Goal: Task Accomplishment & Management: Manage account settings

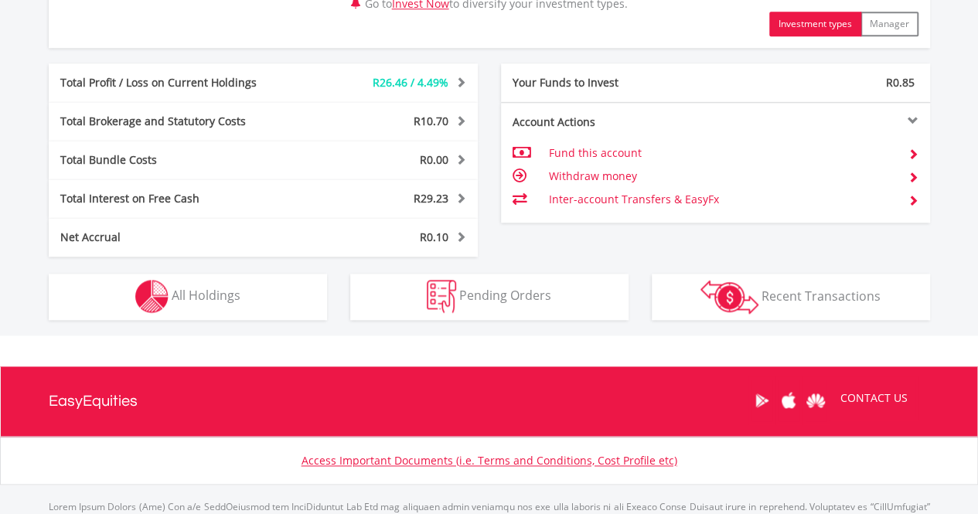
scroll to position [853, 0]
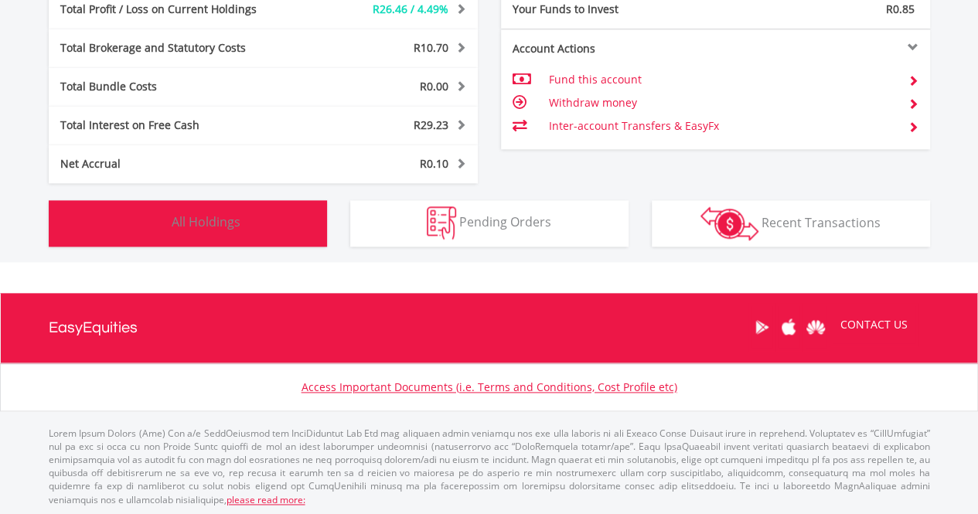
click at [232, 228] on span "All Holdings" at bounding box center [206, 221] width 69 height 17
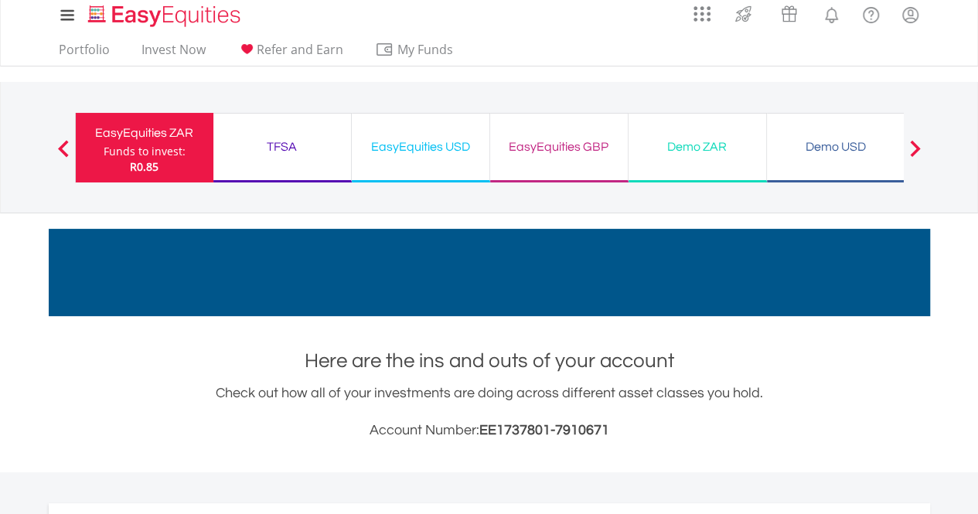
scroll to position [0, 0]
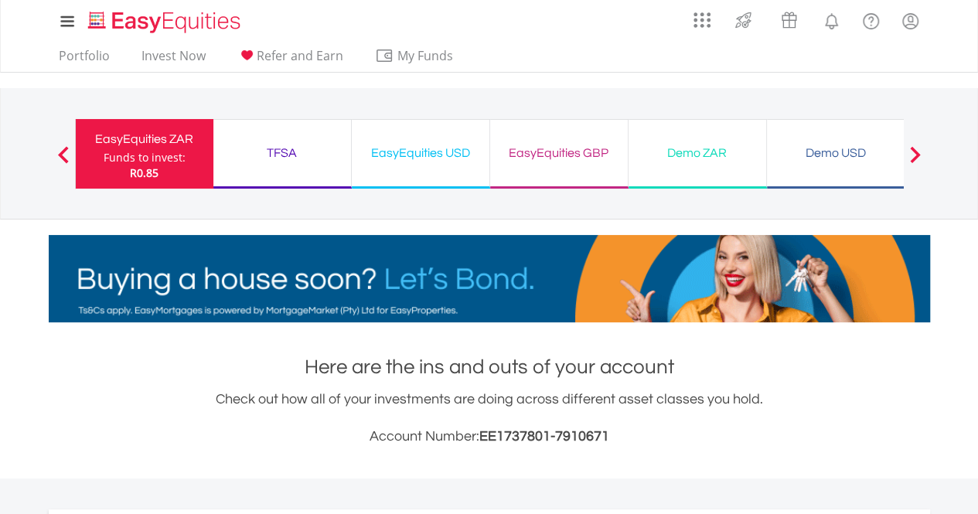
click at [287, 149] on div "TFSA" at bounding box center [282, 153] width 119 height 22
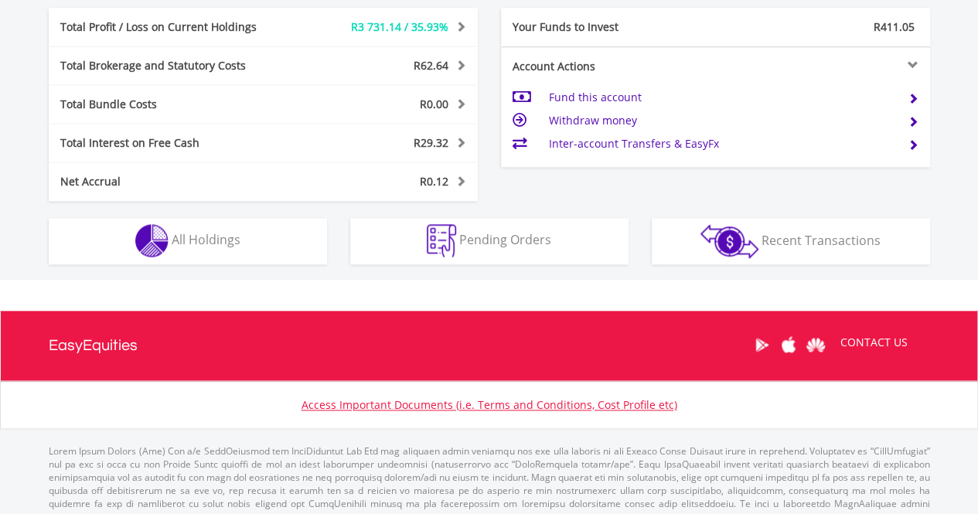
scroll to position [853, 0]
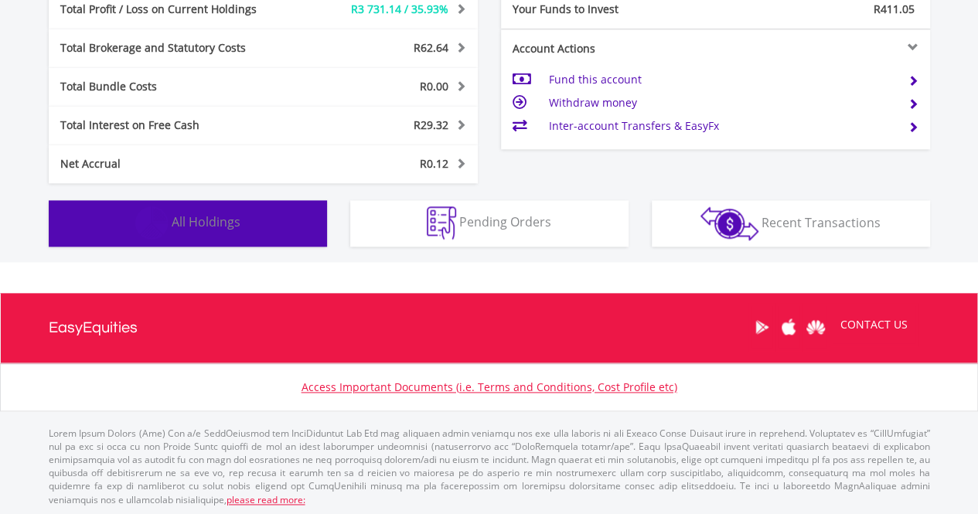
click at [269, 237] on button "Holdings All Holdings" at bounding box center [188, 223] width 278 height 46
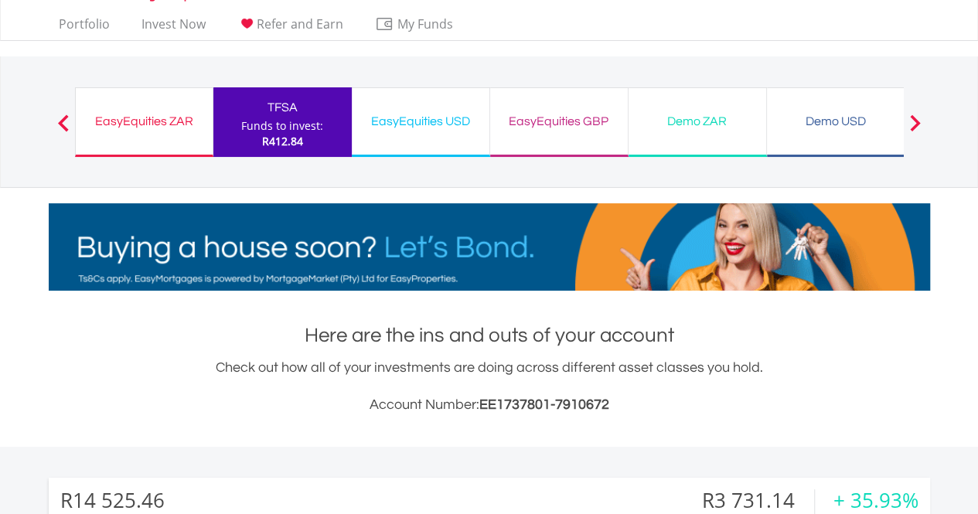
scroll to position [0, 0]
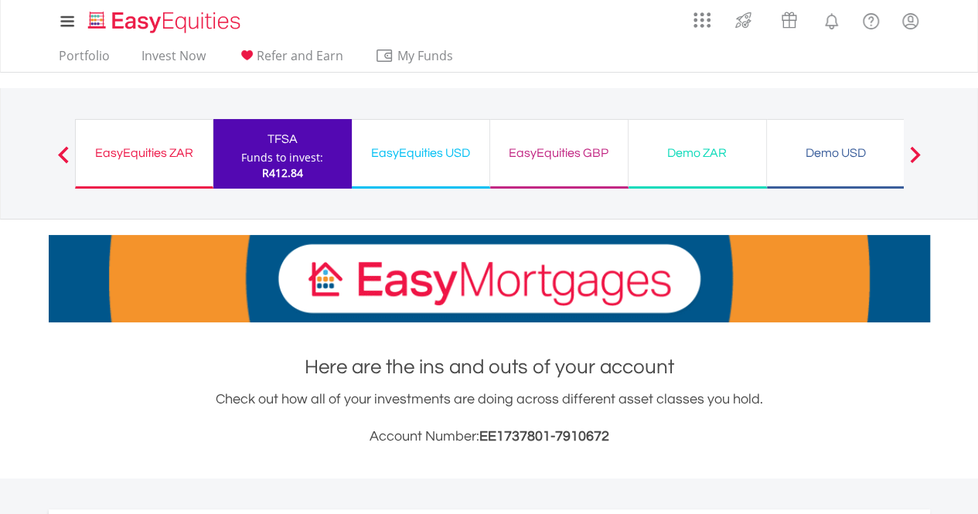
click at [722, 169] on div "Demo ZAR Funds to invest: R412.84" at bounding box center [697, 154] width 138 height 70
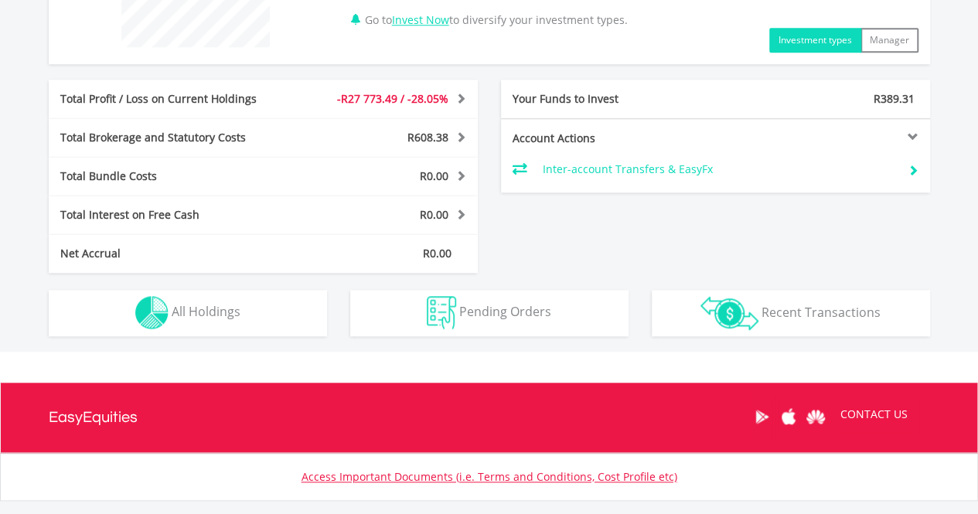
scroll to position [758, 0]
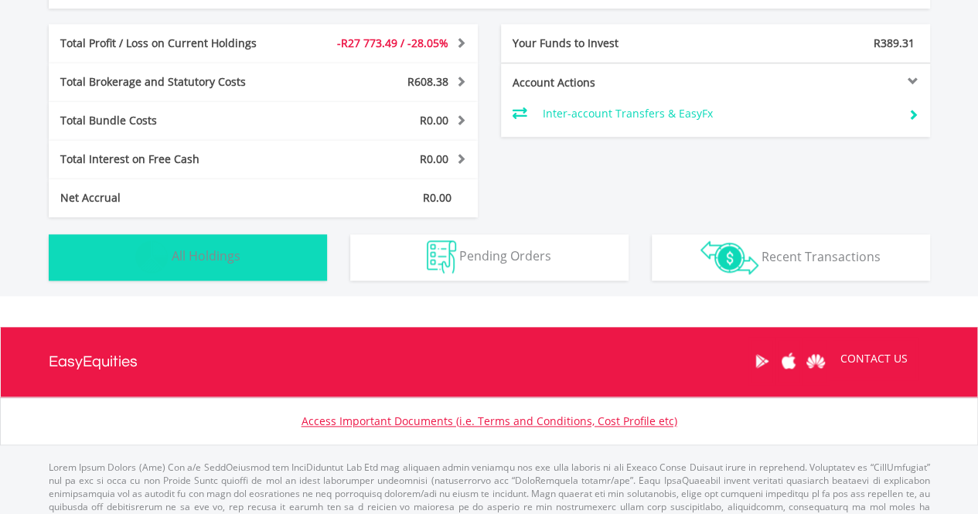
click at [278, 263] on button "Holdings All Holdings" at bounding box center [188, 257] width 278 height 46
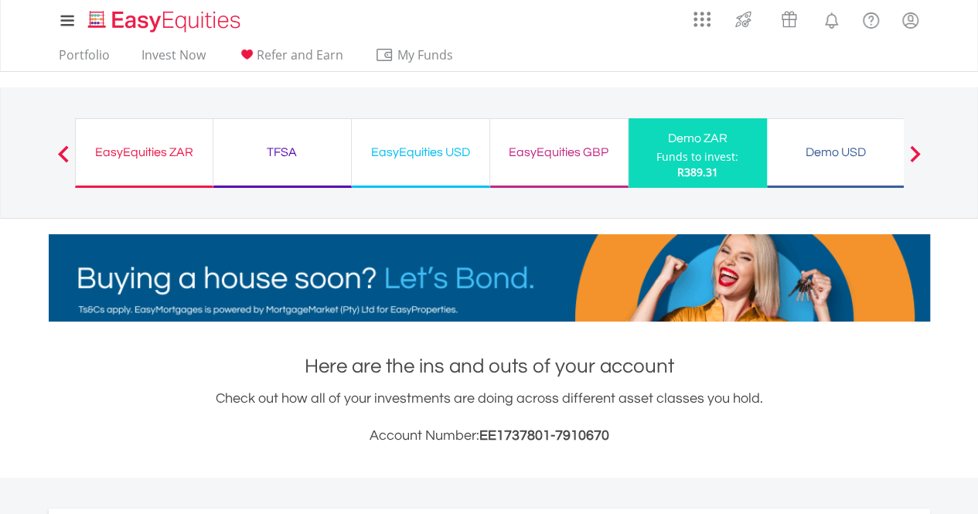
scroll to position [0, 0]
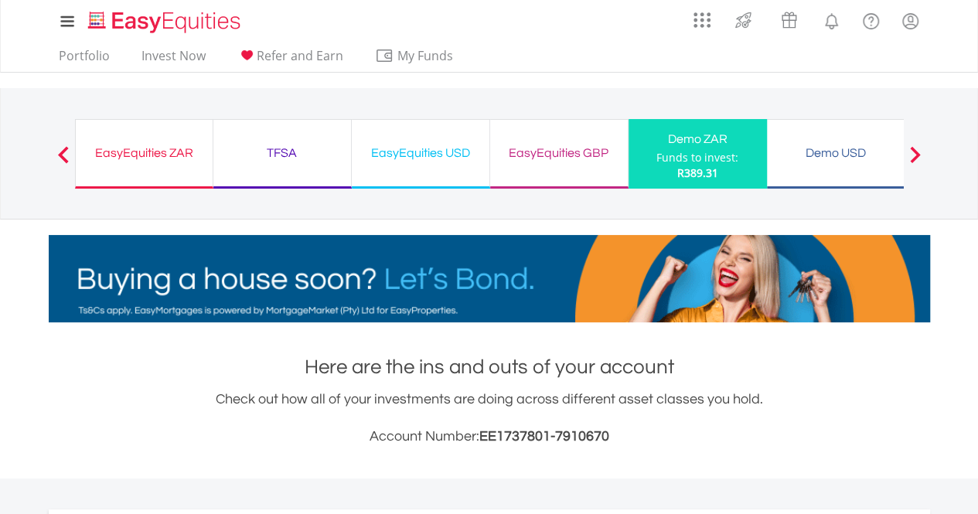
click at [788, 135] on div "Demo USD Funds to invest: R389.31" at bounding box center [836, 154] width 138 height 70
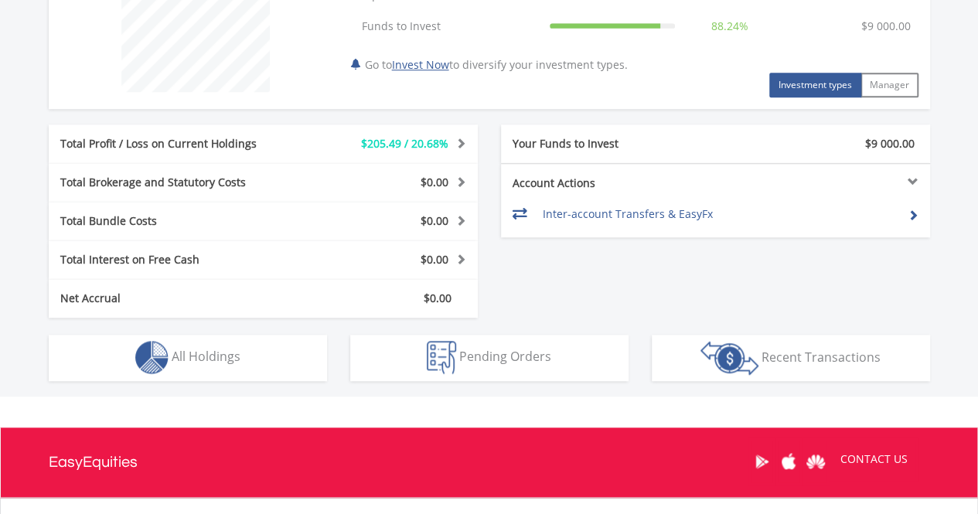
scroll to position [792, 0]
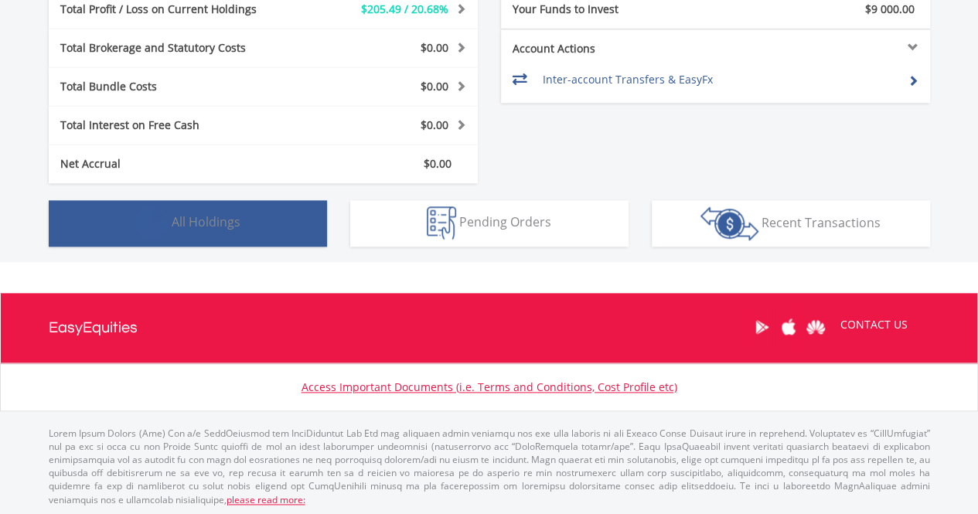
click at [250, 233] on button "Holdings All Holdings" at bounding box center [188, 223] width 278 height 46
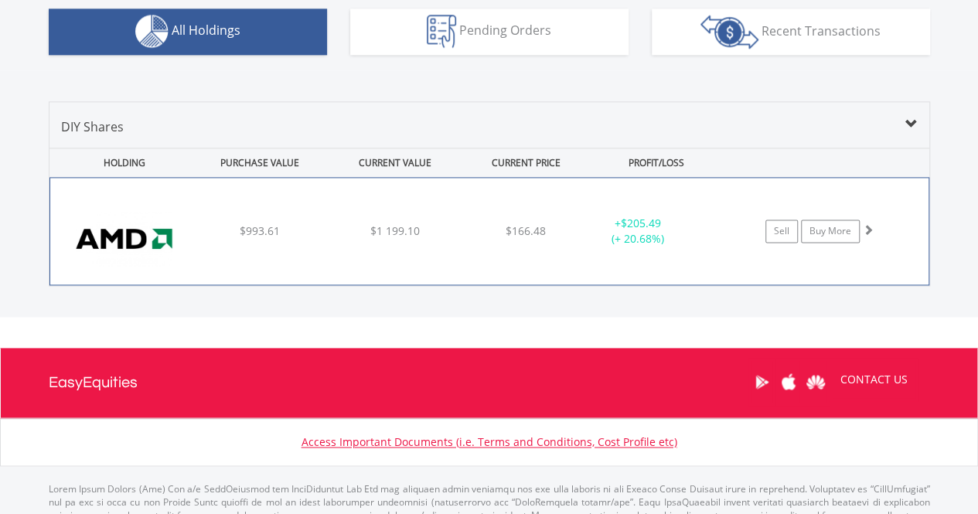
scroll to position [960, 0]
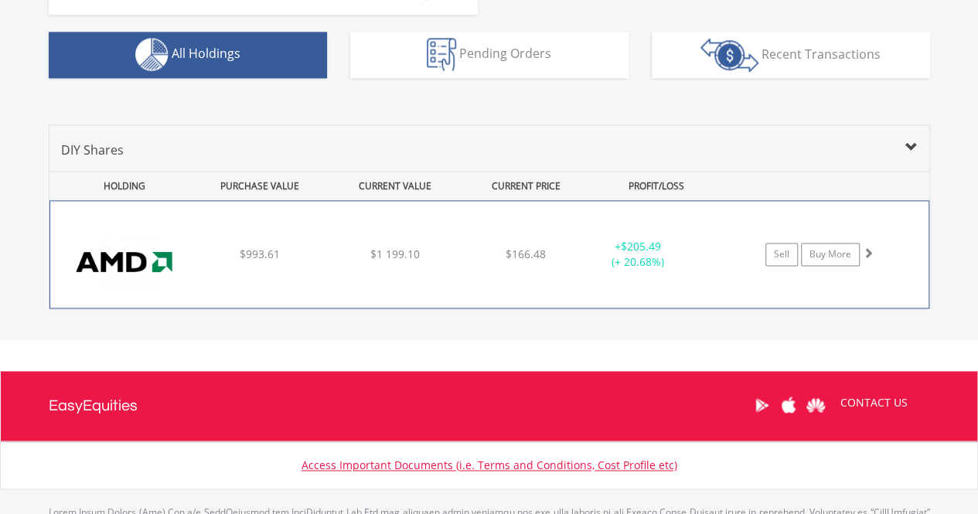
click at [866, 250] on span at bounding box center [868, 252] width 11 height 11
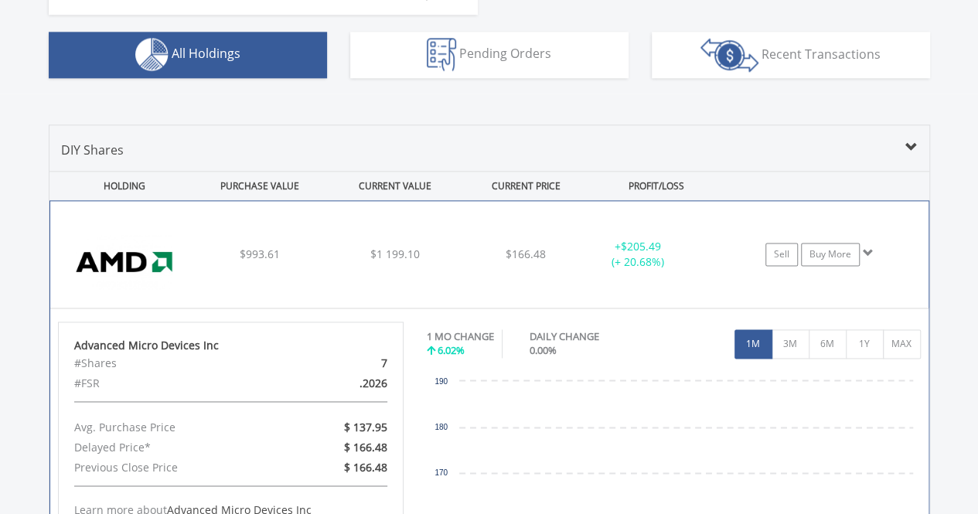
scroll to position [1037, 0]
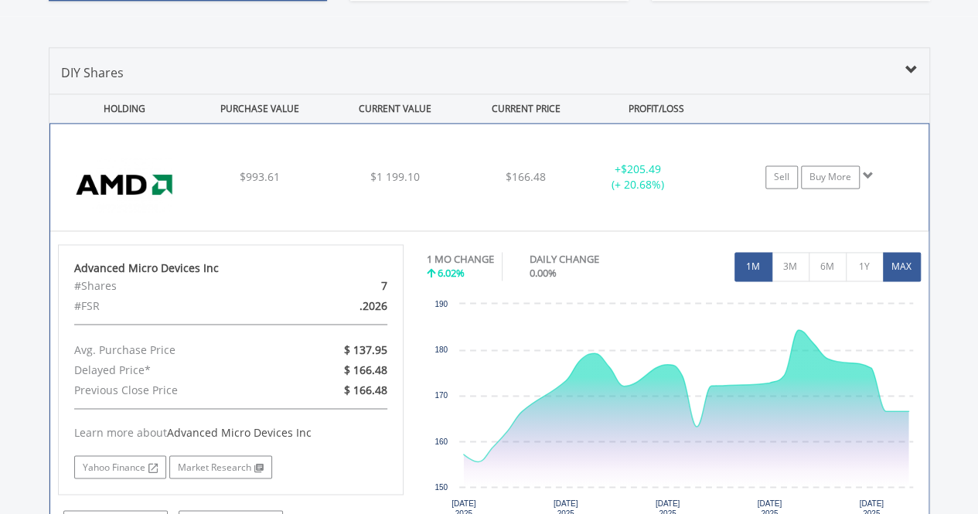
click at [891, 265] on button "MAX" at bounding box center [902, 266] width 38 height 29
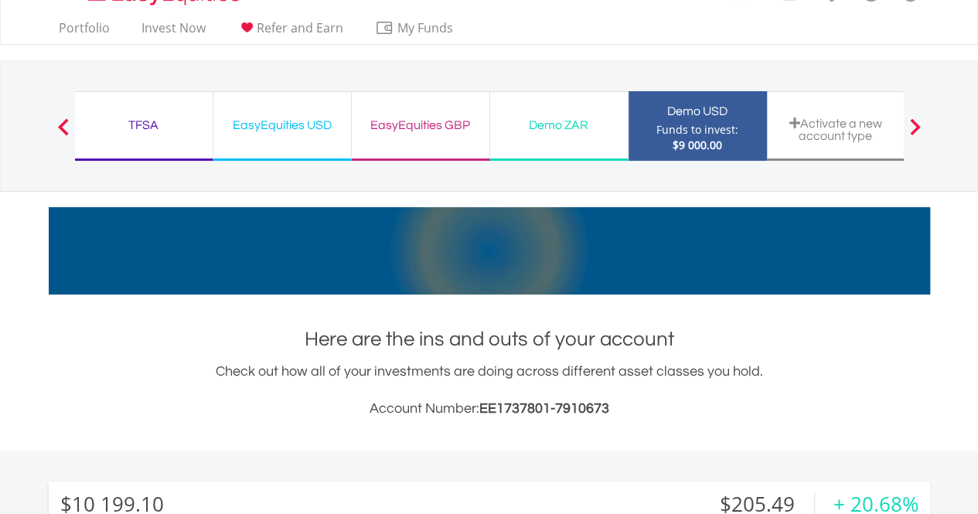
scroll to position [0, 0]
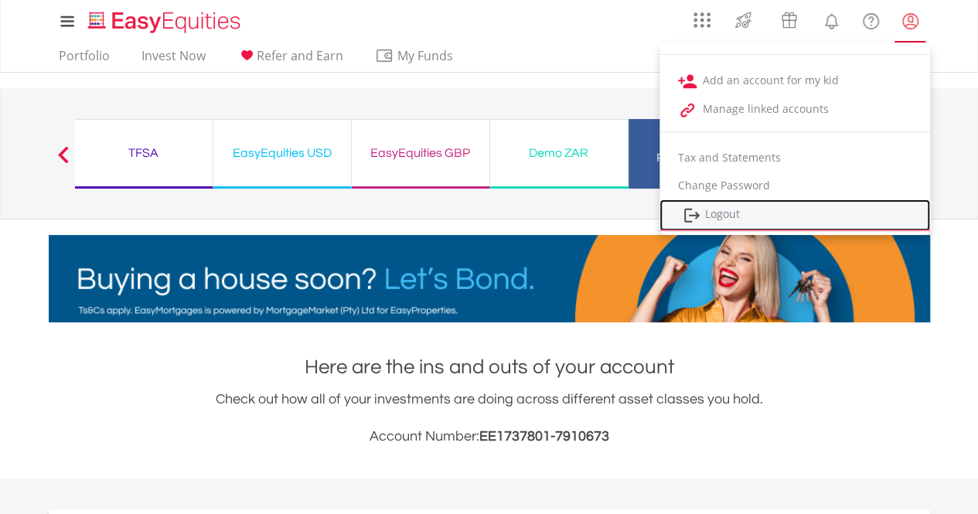
click at [710, 213] on link "Logout" at bounding box center [794, 215] width 271 height 32
